Goal: Task Accomplishment & Management: Manage account settings

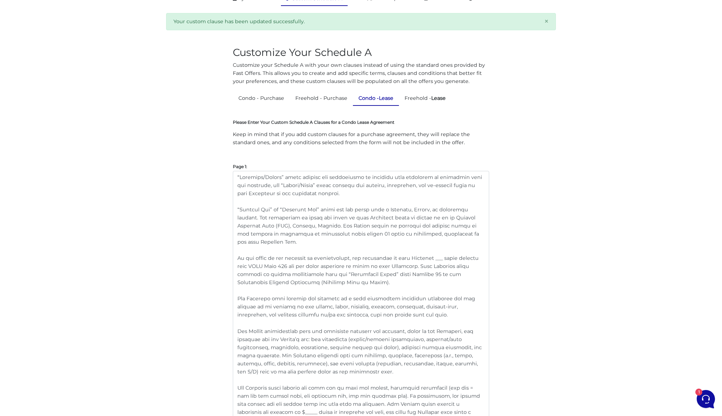
scroll to position [77, 0]
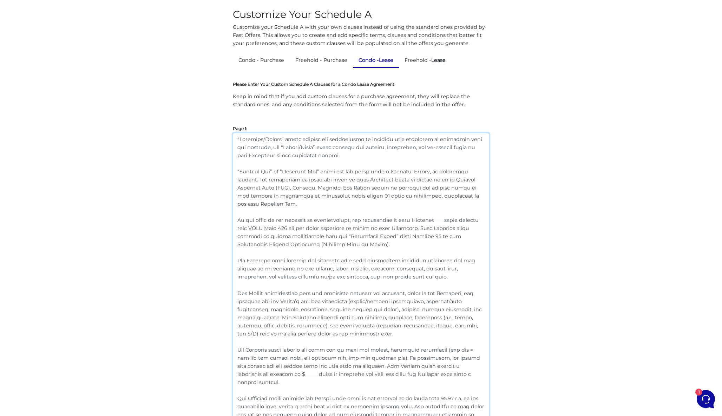
drag, startPoint x: 336, startPoint y: 157, endPoint x: 187, endPoint y: 121, distance: 152.7
paste textarea "includes any individual or entity with ownership or authority over the premises…"
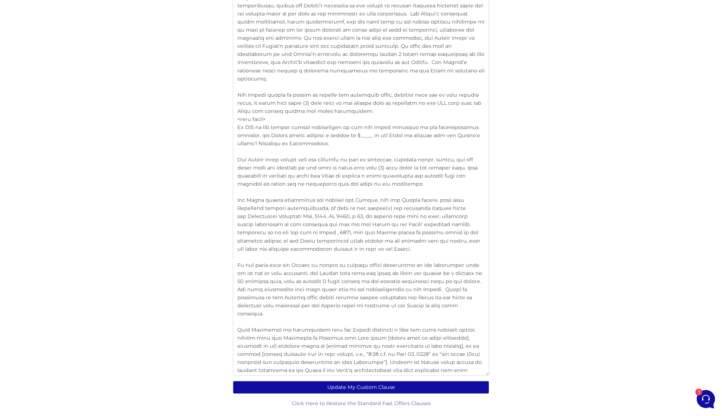
scroll to position [1354, 0]
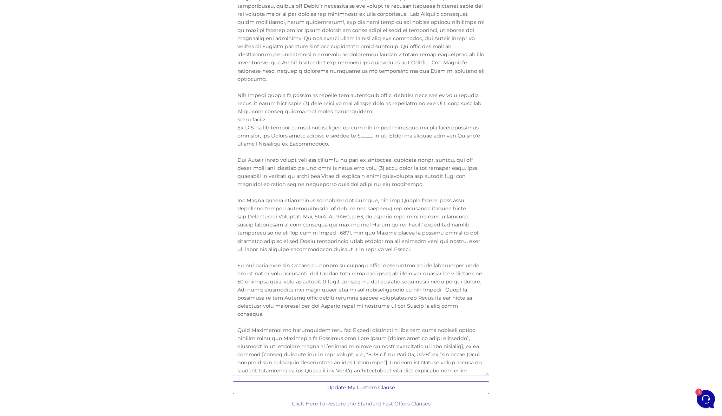
type textarea "“Landlord/Seller” includes any individual or entity with ownership or authority…"
click at [367, 390] on button "Update My Custom Clause" at bounding box center [361, 387] width 256 height 13
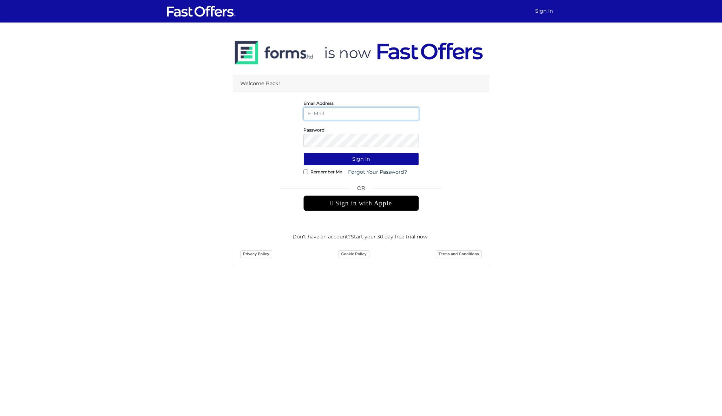
type input "dan@danmilewskirealty.com"
click at [361, 159] on button "Sign In" at bounding box center [362, 158] width 116 height 13
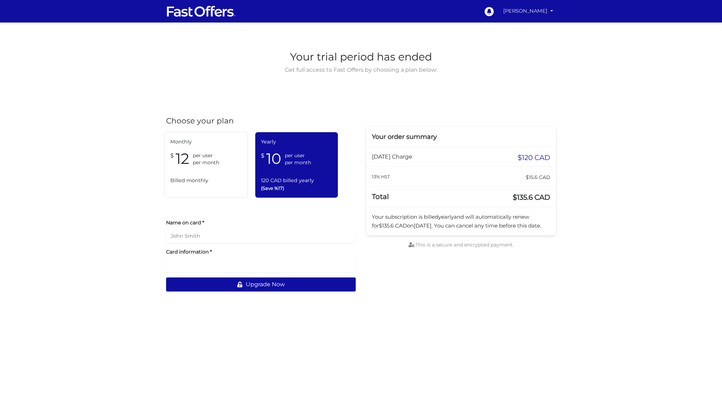
click at [524, 14] on link "[PERSON_NAME]" at bounding box center [529, 11] width 56 height 14
click at [524, 27] on link "My Offers" at bounding box center [528, 27] width 56 height 11
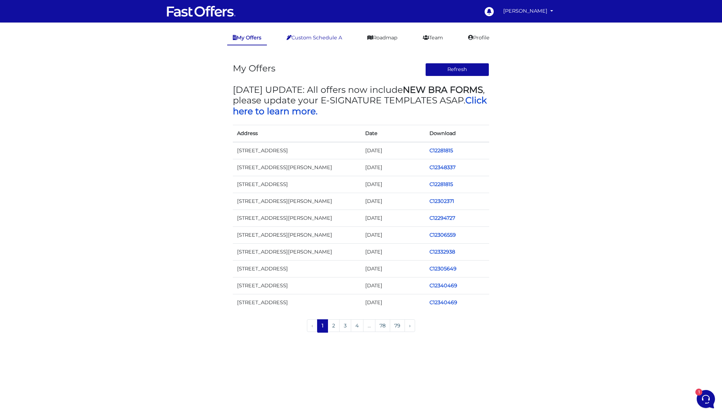
click at [331, 36] on link "Custom Schedule A" at bounding box center [314, 38] width 67 height 14
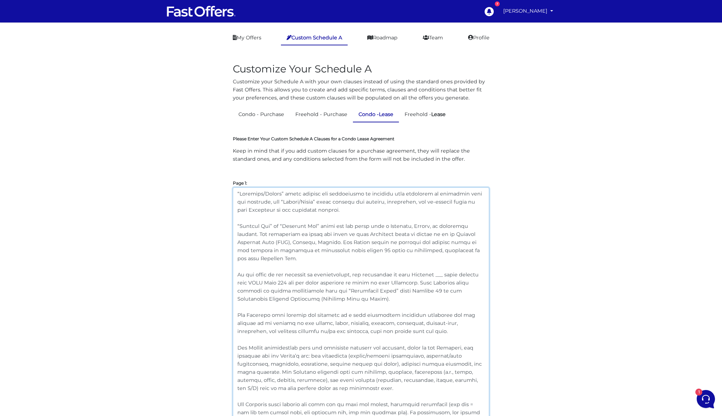
drag, startPoint x: 336, startPoint y: 211, endPoint x: 211, endPoint y: 186, distance: 127.2
paste textarea "includes any individual or entity with ownership or authority over the premises…"
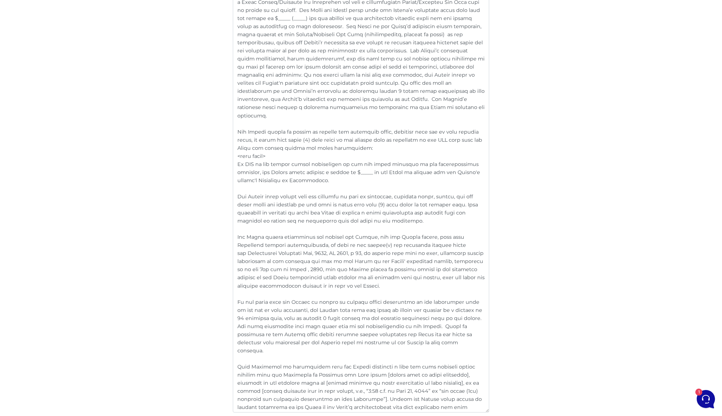
scroll to position [1331, 0]
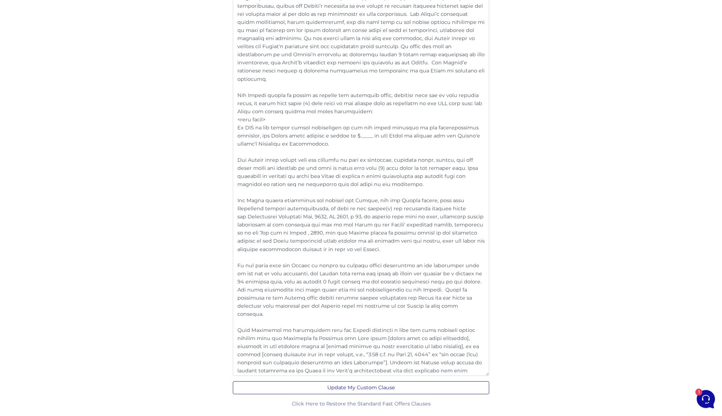
type textarea "“Landlord/Seller” includes any individual or entity with ownership or authority…"
click at [349, 385] on button "Update My Custom Clause" at bounding box center [361, 387] width 256 height 13
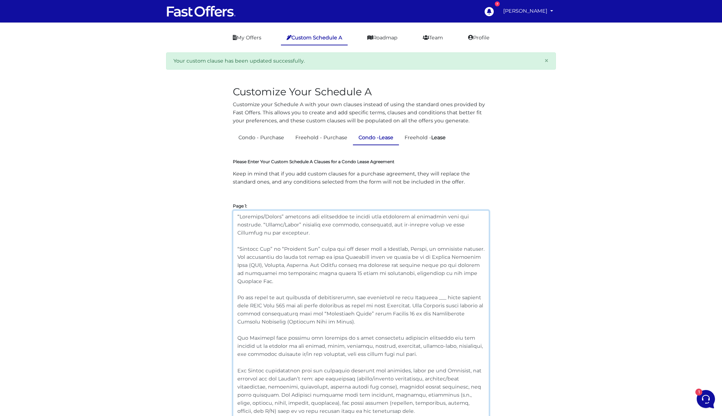
click at [324, 260] on textarea at bounding box center [361, 406] width 256 height 392
drag, startPoint x: 277, startPoint y: 282, endPoint x: 222, endPoint y: 249, distance: 63.2
click at [274, 274] on textarea at bounding box center [361, 406] width 256 height 392
drag, startPoint x: 280, startPoint y: 280, endPoint x: 222, endPoint y: 252, distance: 64.7
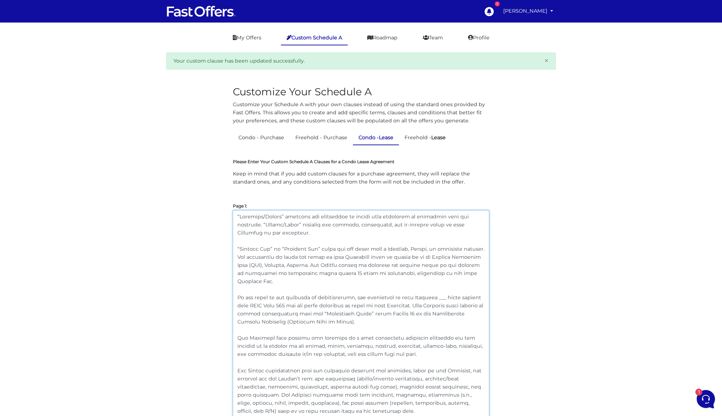
paste textarea "Saturday, Sunday, or a statutory holiday. All dates and times in this Agreement…"
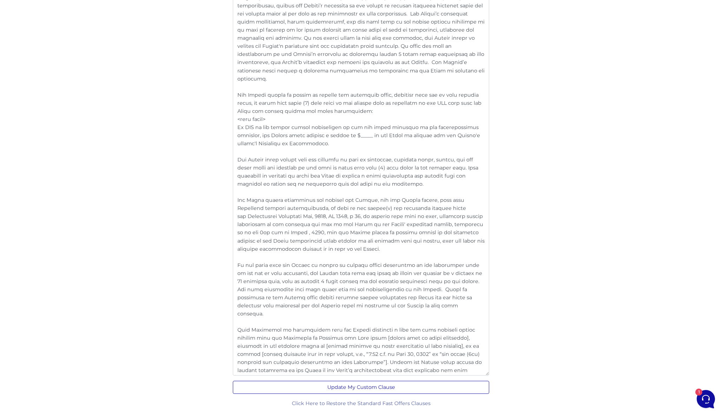
type textarea "“Landlord/Seller” includes any individual or entity with ownership or authority…"
click at [325, 387] on button "Update My Custom Clause" at bounding box center [361, 387] width 256 height 13
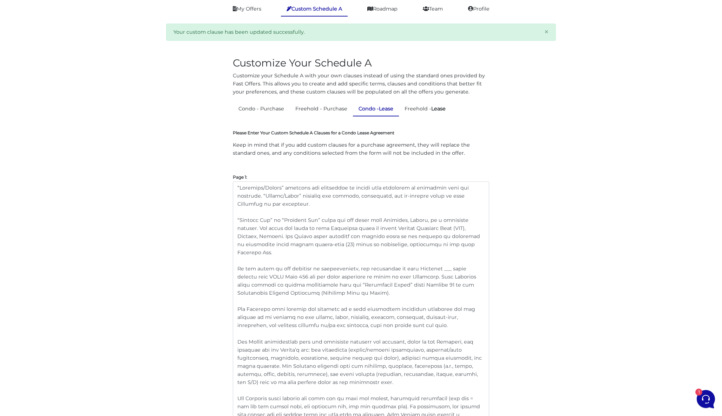
scroll to position [67, 0]
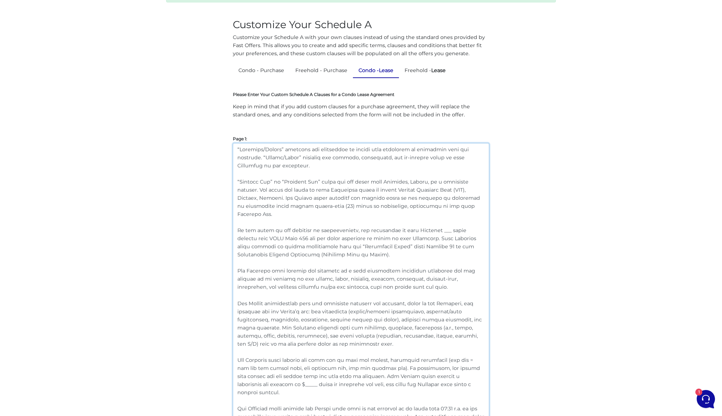
click at [339, 245] on textarea at bounding box center [361, 339] width 256 height 392
click at [339, 252] on textarea at bounding box center [361, 339] width 256 height 392
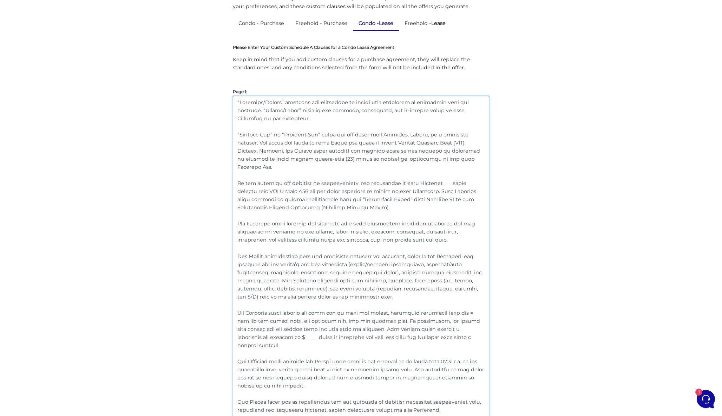
drag, startPoint x: 403, startPoint y: 239, endPoint x: 233, endPoint y: 223, distance: 170.4
click at [233, 223] on textarea at bounding box center [361, 292] width 256 height 392
click at [411, 241] on textarea at bounding box center [361, 292] width 256 height 392
drag, startPoint x: 415, startPoint y: 240, endPoint x: 212, endPoint y: 224, distance: 203.4
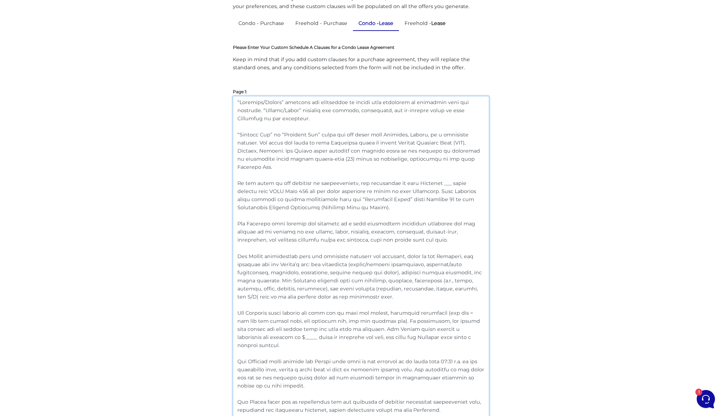
paste textarea "shall deliver the property in good repair and well-maintained condition, free f…"
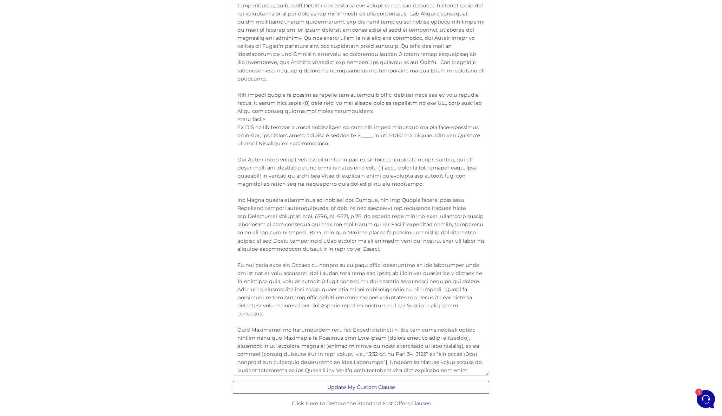
scroll to position [1354, 0]
type textarea "“Loremips/Dolors” ametcons adi elitseddoe te incidi utla etdolorem al enimadmin…"
click at [363, 390] on button "Update My Custom Clause" at bounding box center [361, 387] width 256 height 13
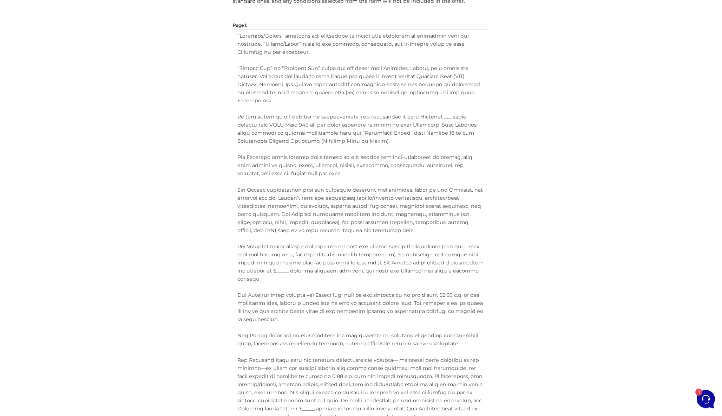
scroll to position [206, 0]
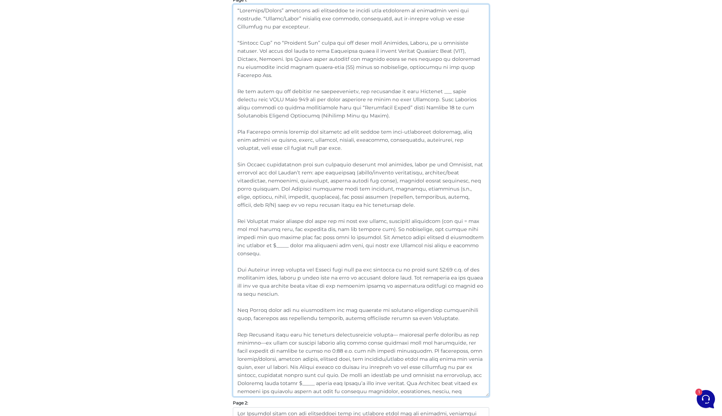
drag, startPoint x: 366, startPoint y: 205, endPoint x: 233, endPoint y: 163, distance: 139.9
click at [391, 196] on textarea at bounding box center [361, 200] width 256 height 392
click at [382, 202] on textarea at bounding box center [361, 200] width 256 height 392
drag, startPoint x: 374, startPoint y: 202, endPoint x: 272, endPoint y: 188, distance: 103.0
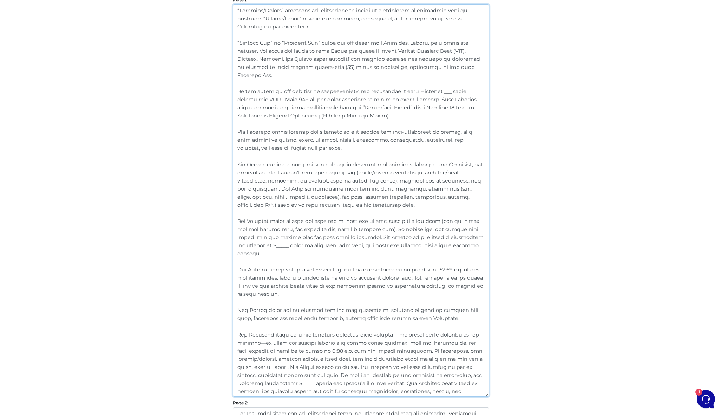
click at [272, 188] on textarea at bounding box center [361, 200] width 256 height 392
paste textarea "such chattels, fixtures, mechanisms (including locks, windows, doors, cupboards…"
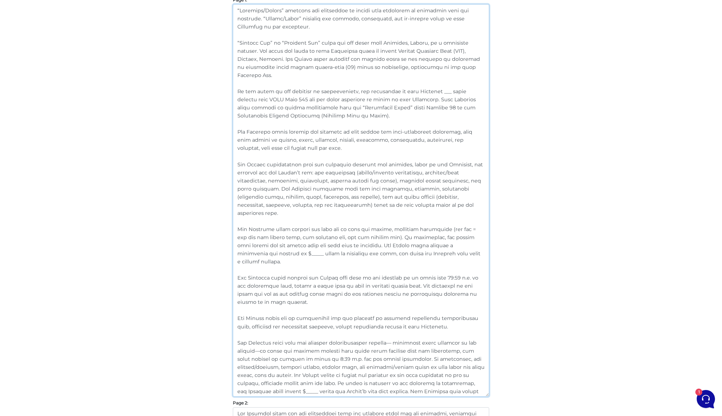
drag, startPoint x: 463, startPoint y: 205, endPoint x: 339, endPoint y: 194, distance: 124.6
click at [339, 194] on textarea at bounding box center [361, 200] width 256 height 392
click at [429, 208] on textarea at bounding box center [361, 200] width 256 height 392
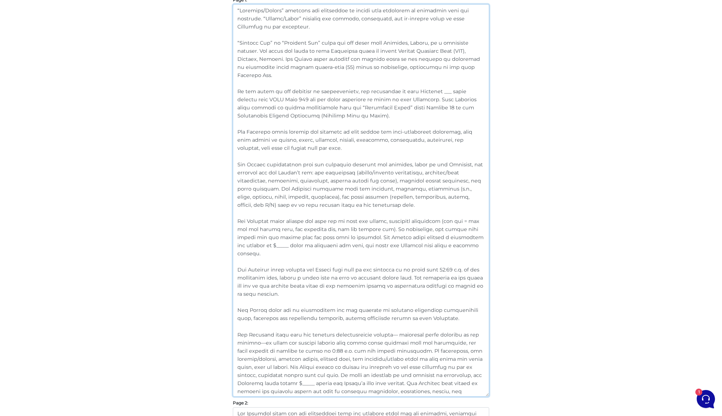
click at [392, 203] on textarea at bounding box center [361, 200] width 256 height 392
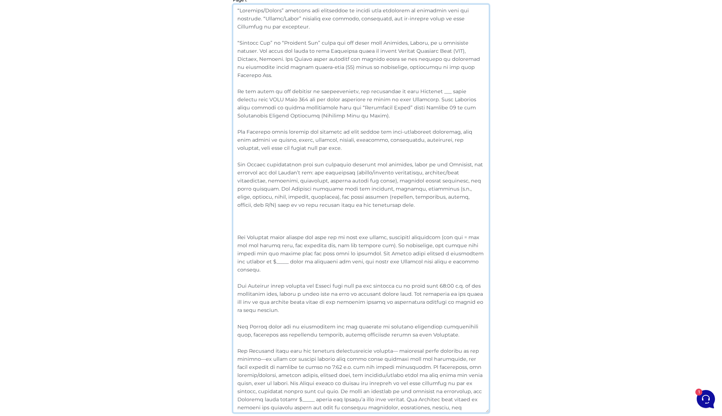
paste textarea "The Landlord warrants that all such chattels, fixtures, mechanisms (including l…"
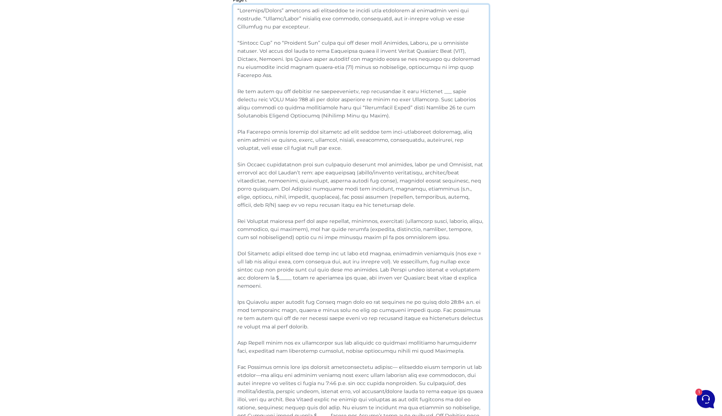
drag, startPoint x: 238, startPoint y: 220, endPoint x: 272, endPoint y: 189, distance: 46.5
click at [272, 189] on textarea at bounding box center [361, 216] width 256 height 424
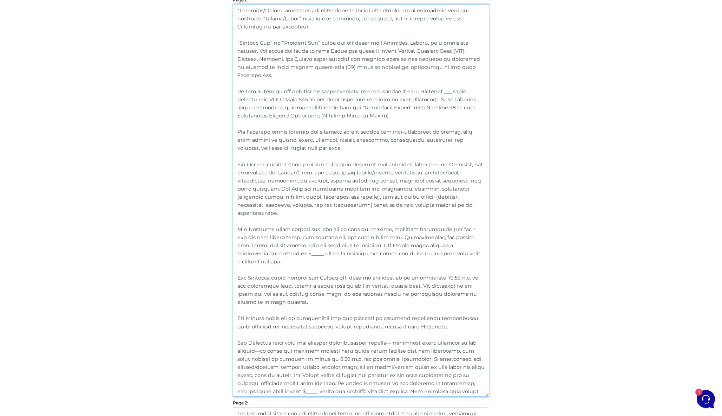
drag, startPoint x: 466, startPoint y: 206, endPoint x: 232, endPoint y: 164, distance: 237.4
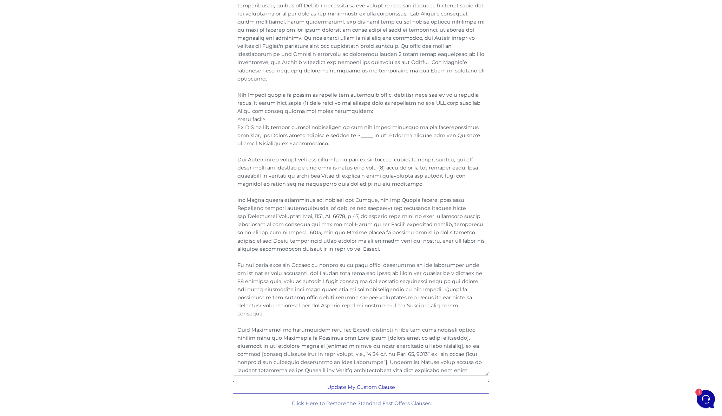
type textarea "“Landlord/Seller” includes any individual or entity with ownership or authority…"
click at [388, 390] on button "Update My Custom Clause" at bounding box center [361, 387] width 256 height 13
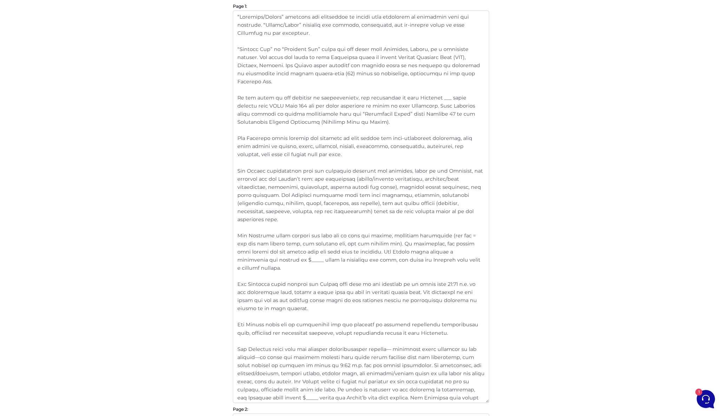
scroll to position [261, 0]
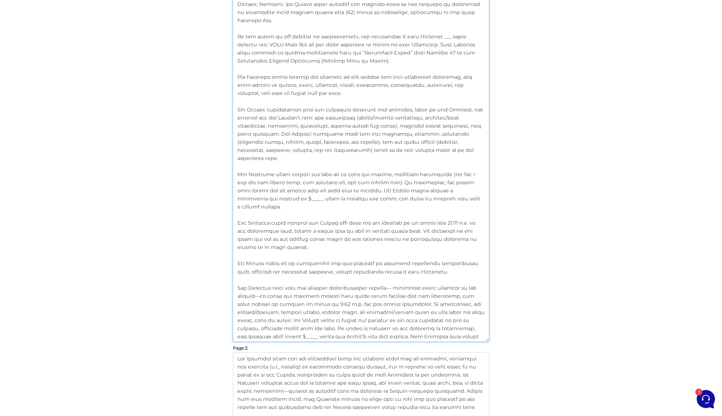
drag, startPoint x: 461, startPoint y: 190, endPoint x: 223, endPoint y: 164, distance: 238.9
click at [365, 219] on textarea at bounding box center [361, 145] width 256 height 392
drag, startPoint x: 458, startPoint y: 190, endPoint x: 232, endPoint y: 110, distance: 240.5
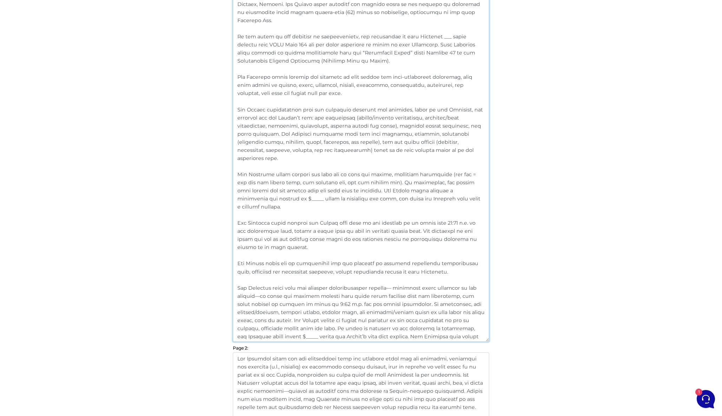
paste textarea "on possession The Landlord shall provide one full set of keys per tenant, exclu…"
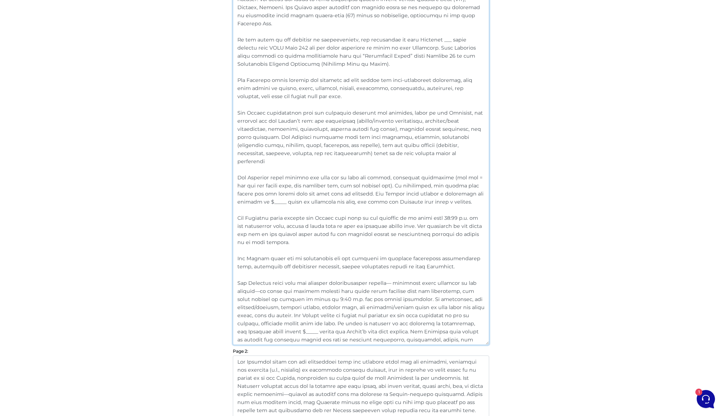
scroll to position [255, 0]
drag, startPoint x: 442, startPoint y: 197, endPoint x: 232, endPoint y: 116, distance: 225.4
paste textarea "the possession date."
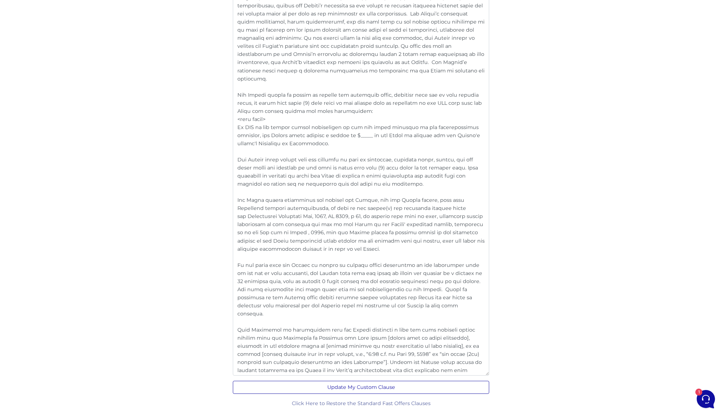
scroll to position [1354, 0]
type textarea "“Landlord/Seller” includes any individual or entity with ownership or authority…"
click at [366, 386] on button "Update My Custom Clause" at bounding box center [361, 387] width 256 height 13
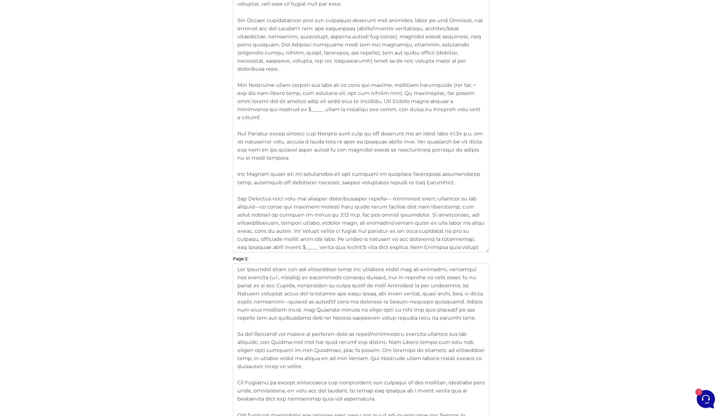
scroll to position [353, 0]
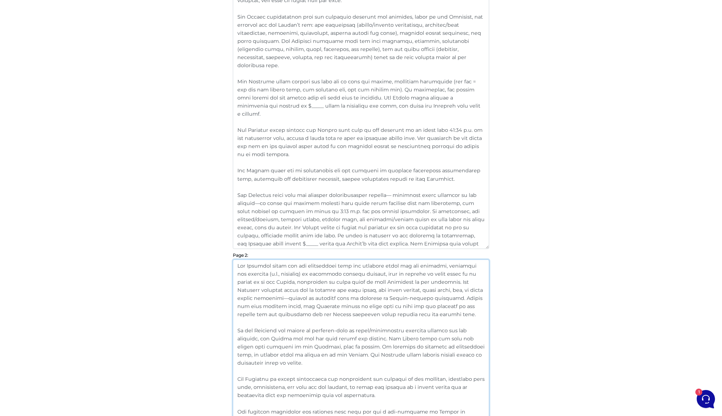
drag, startPoint x: 432, startPoint y: 315, endPoint x: 197, endPoint y: 248, distance: 244.9
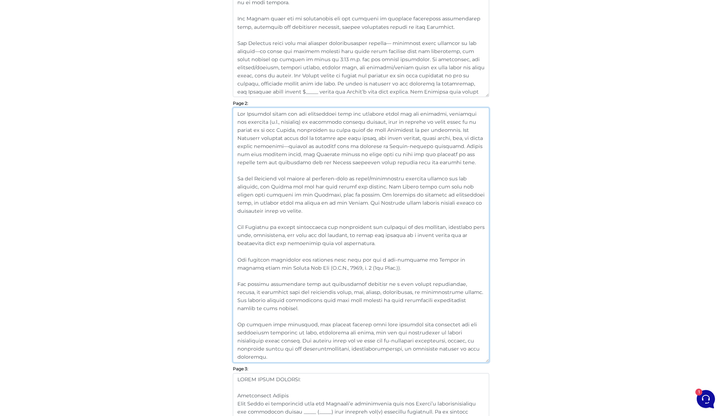
scroll to position [507, 0]
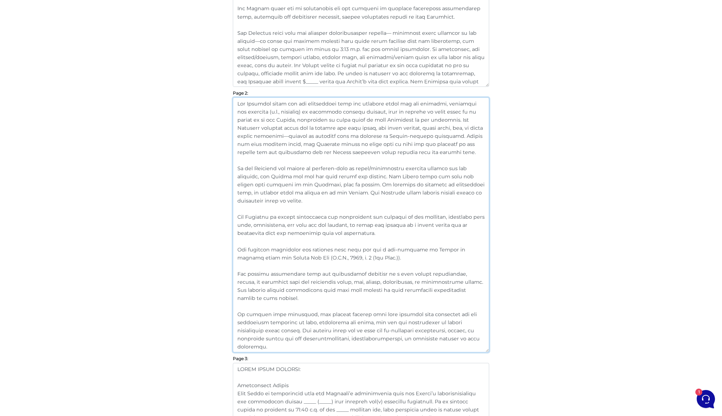
click at [410, 226] on textarea at bounding box center [361, 224] width 256 height 255
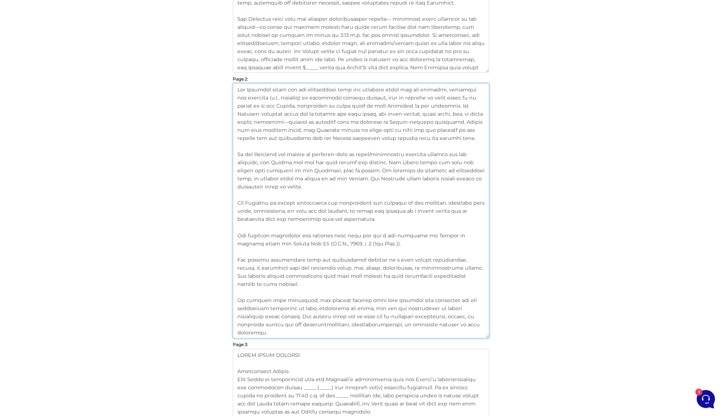
scroll to position [531, 0]
drag, startPoint x: 271, startPoint y: 332, endPoint x: 220, endPoint y: 254, distance: 93.1
click at [220, 254] on div "Customize Your Schedule A Customize your Schedule A with your own clauses inste…" at bounding box center [361, 387] width 401 height 1686
click at [375, 279] on textarea at bounding box center [361, 209] width 256 height 255
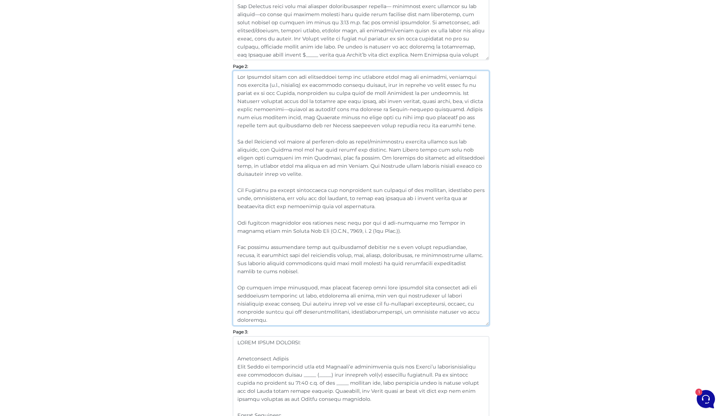
scroll to position [542, 0]
click at [352, 279] on textarea at bounding box center [361, 197] width 256 height 255
click at [284, 318] on textarea at bounding box center [361, 197] width 256 height 255
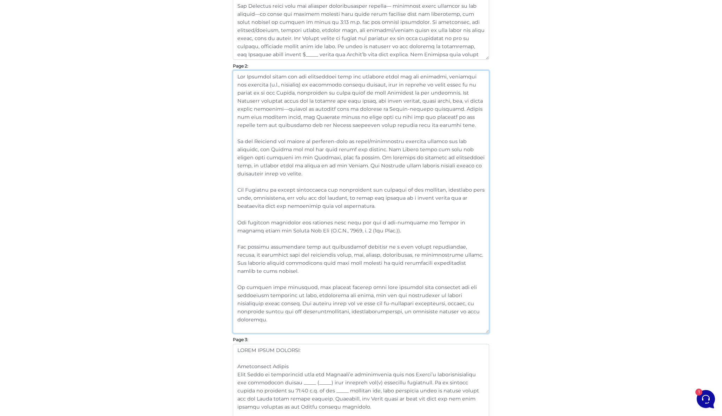
paste textarea "The parties acknowledge that any information provided by a real estate salesper…"
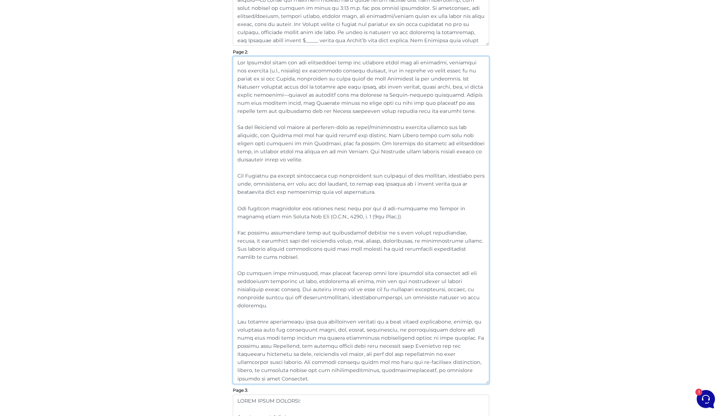
scroll to position [557, 0]
drag, startPoint x: 271, startPoint y: 303, endPoint x: 232, endPoint y: 271, distance: 50.7
click at [232, 271] on div "Customize Your Schedule A Customize your Schedule A with your own clauses inste…" at bounding box center [361, 397] width 267 height 1759
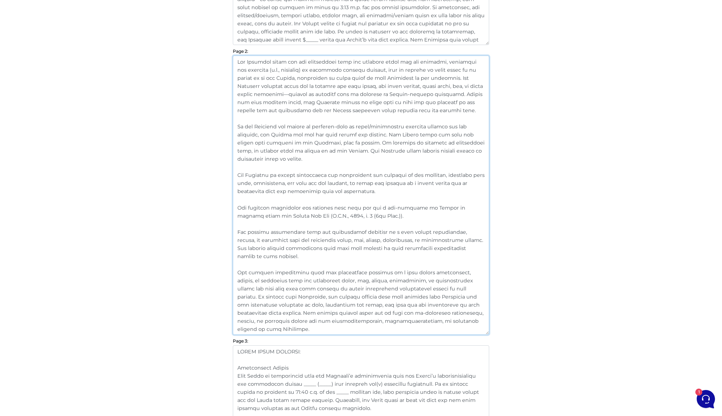
drag, startPoint x: 275, startPoint y: 330, endPoint x: 229, endPoint y: 274, distance: 72.3
click at [229, 274] on div "Customize Your Schedule A Customize your Schedule A with your own clauses inste…" at bounding box center [361, 373] width 267 height 1710
type textarea "The Landlord shall pay all maintenance fees and property taxes for the premises…"
click at [229, 274] on div "Customize Your Schedule A Customize your Schedule A with your own clauses inste…" at bounding box center [361, 373] width 267 height 1710
drag, startPoint x: 282, startPoint y: 332, endPoint x: 229, endPoint y: 274, distance: 78.6
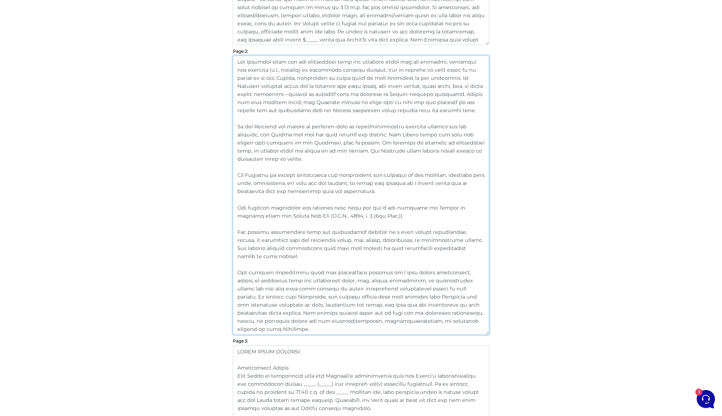
click at [229, 274] on div "Customize Your Schedule A Customize your Schedule A with your own clauses inste…" at bounding box center [361, 373] width 267 height 1710
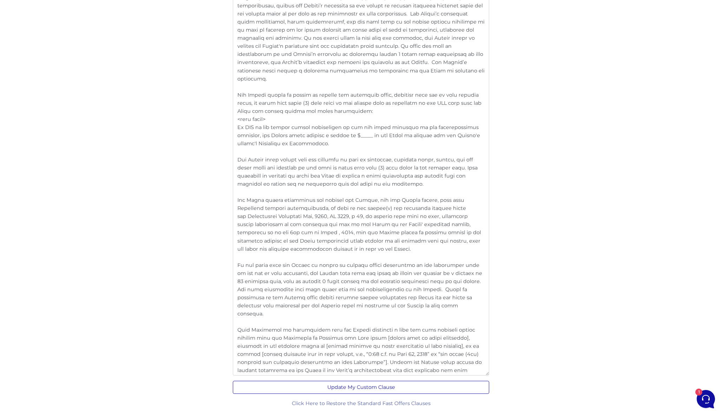
scroll to position [1378, 0]
click at [383, 385] on button "Update My Custom Clause" at bounding box center [361, 387] width 256 height 13
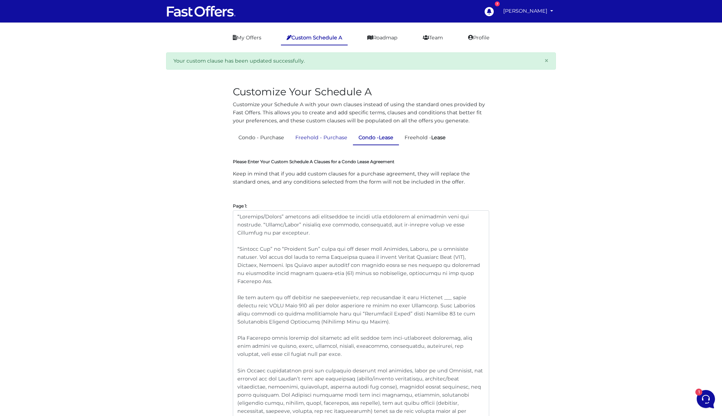
click at [311, 138] on link "Freehold - Purchase" at bounding box center [321, 138] width 63 height 14
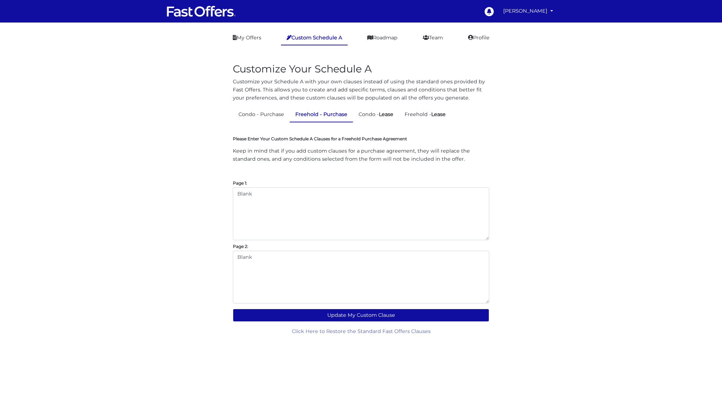
click at [274, 137] on label "Please Enter Your Custom Schedule A Clauses for a Freehold Purchase Agreement" at bounding box center [320, 139] width 174 height 6
click at [270, 117] on link "Condo - Purchase" at bounding box center [261, 115] width 57 height 14
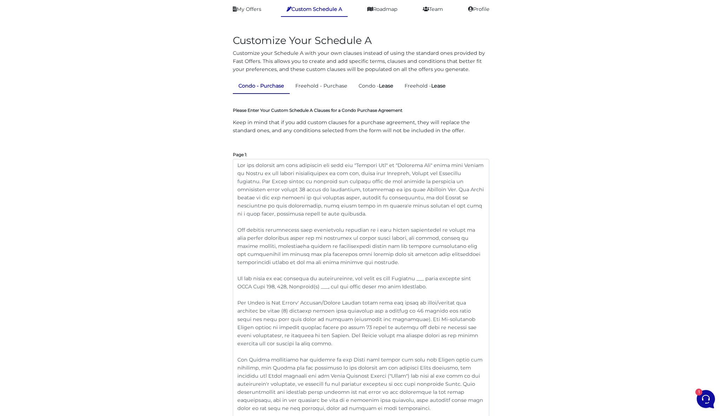
scroll to position [94, 0]
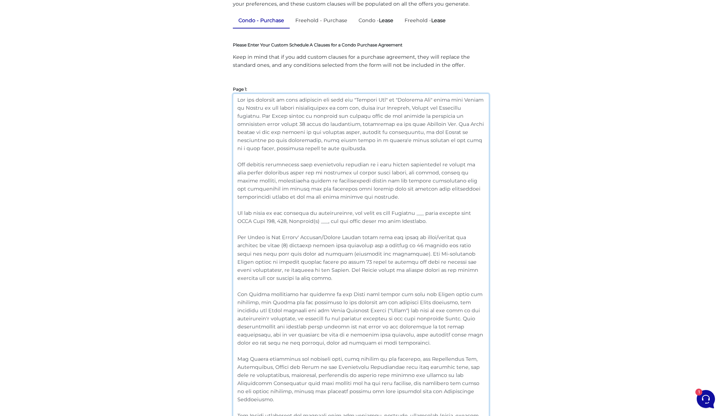
click at [350, 173] on textarea at bounding box center [361, 297] width 256 height 408
drag, startPoint x: 404, startPoint y: 198, endPoint x: 233, endPoint y: 165, distance: 174.2
click at [233, 165] on textarea at bounding box center [361, 297] width 256 height 408
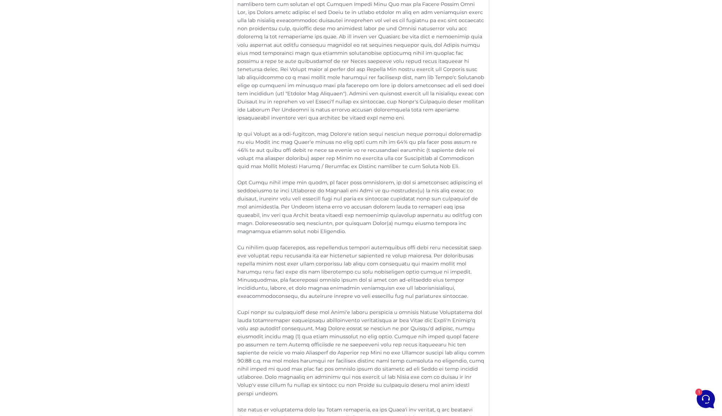
scroll to position [867, 0]
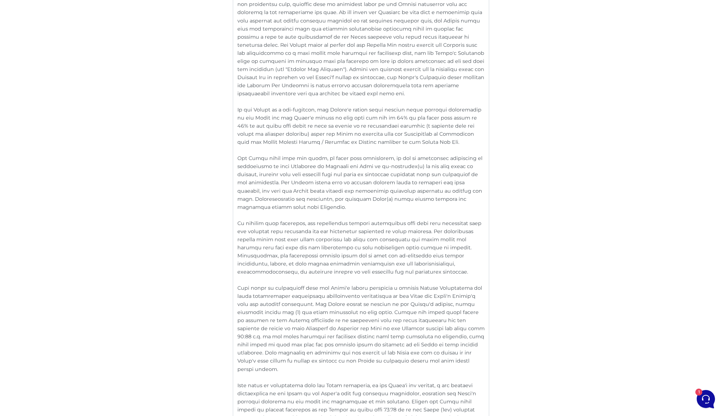
type textarea "For all purposes of this agreement the term use "Banking Day" or "Business Day"…"
drag, startPoint x: 371, startPoint y: 265, endPoint x: 216, endPoint y: 212, distance: 163.1
paste textarea "The parties acknowledge that any information provided by a real estate salesper…"
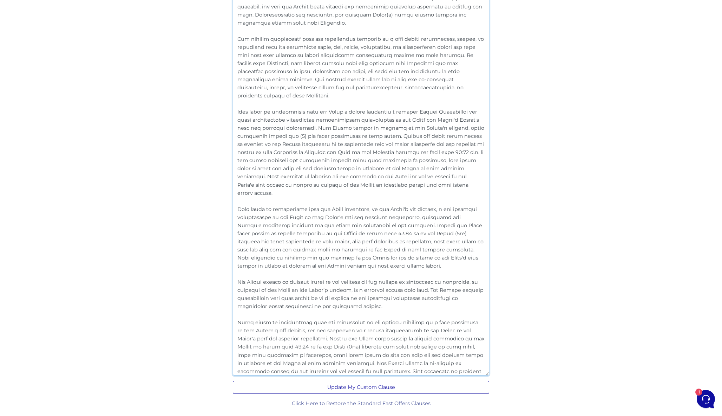
scroll to position [1051, 0]
type textarea "The Seller agrees to have the property professionally cleaned (including steam …"
click at [366, 388] on button "Update My Custom Clause" at bounding box center [361, 387] width 256 height 13
